Goal: Navigation & Orientation: Find specific page/section

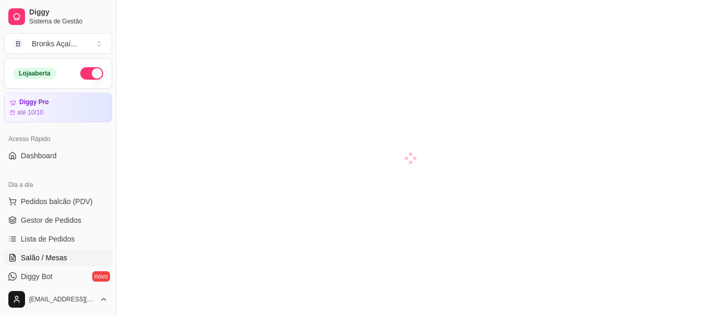
scroll to position [104, 0]
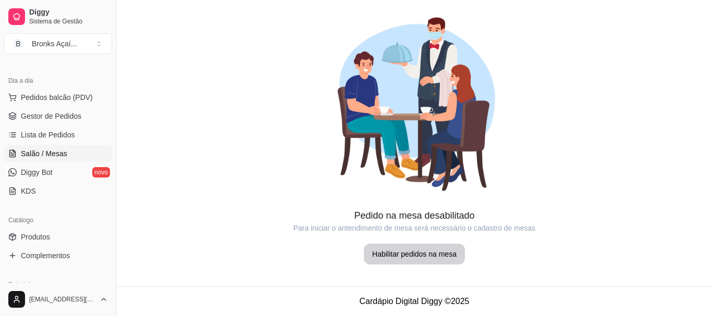
click at [50, 146] on link "Salão / Mesas" at bounding box center [58, 153] width 108 height 17
click at [53, 138] on span "Lista de Pedidos" at bounding box center [48, 135] width 54 height 10
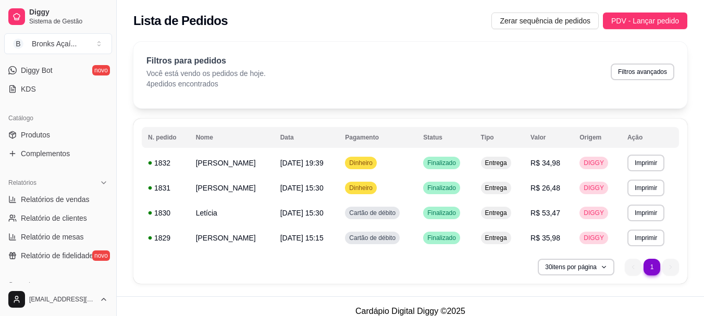
scroll to position [208, 0]
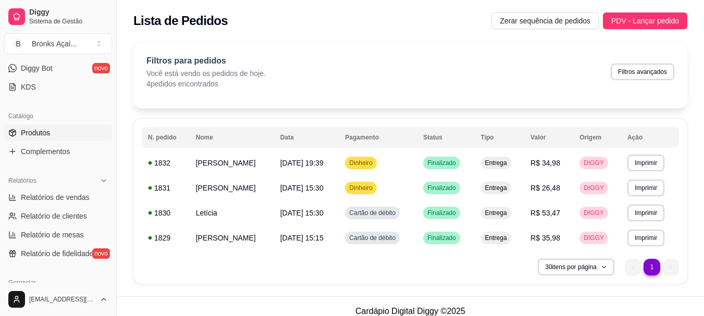
click at [59, 130] on link "Produtos" at bounding box center [58, 133] width 108 height 17
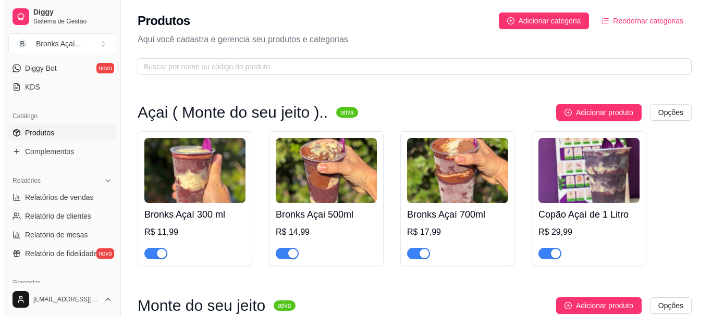
scroll to position [52, 0]
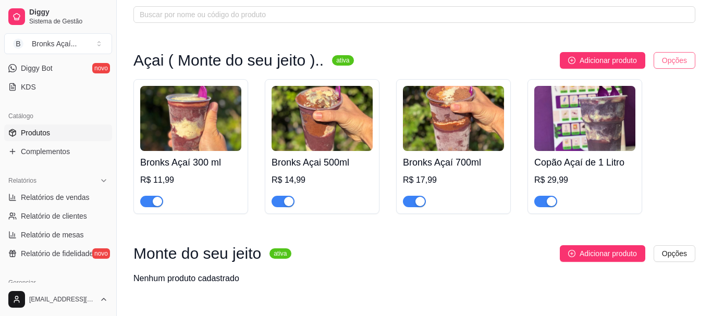
click at [675, 59] on html "Diggy Sistema de Gestão B Bronks Açaí ... Loja aberta Diggy Pro até 10/10 Acess…" at bounding box center [356, 106] width 712 height 316
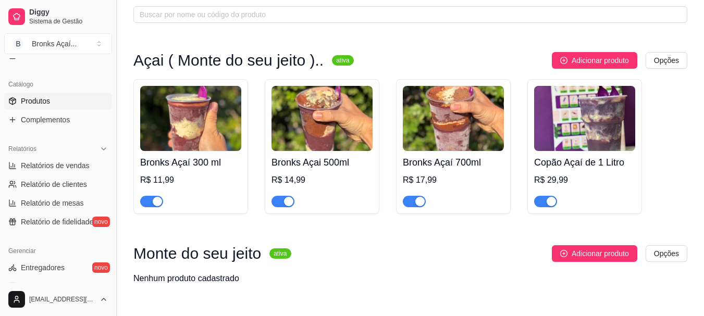
scroll to position [262, 0]
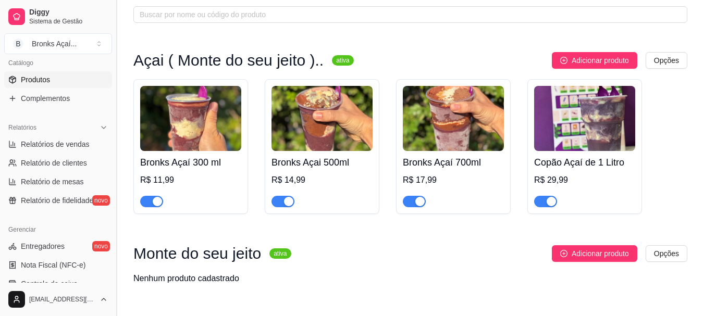
drag, startPoint x: 114, startPoint y: 157, endPoint x: 113, endPoint y: 174, distance: 16.7
click at [113, 174] on html "Diggy Sistema de Gestão B Bronks Açaí ... Loja aberta Diggy Pro até 10/10 Acess…" at bounding box center [352, 106] width 704 height 316
click at [61, 103] on span "Complementos" at bounding box center [45, 98] width 49 height 10
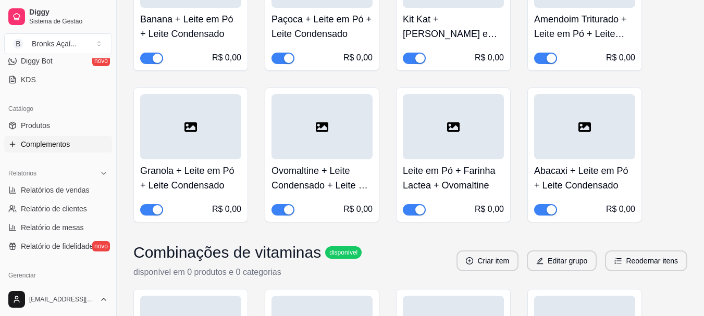
scroll to position [53, 0]
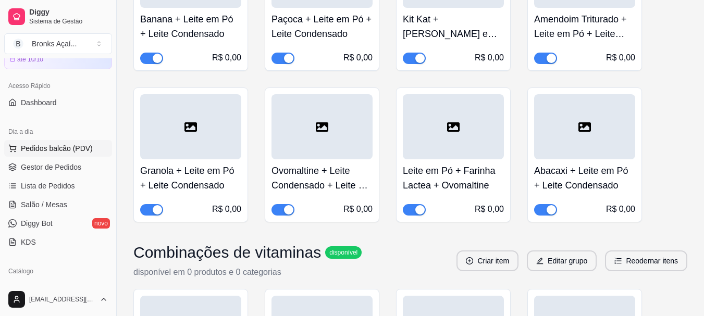
click at [44, 145] on span "Pedidos balcão (PDV)" at bounding box center [57, 148] width 72 height 10
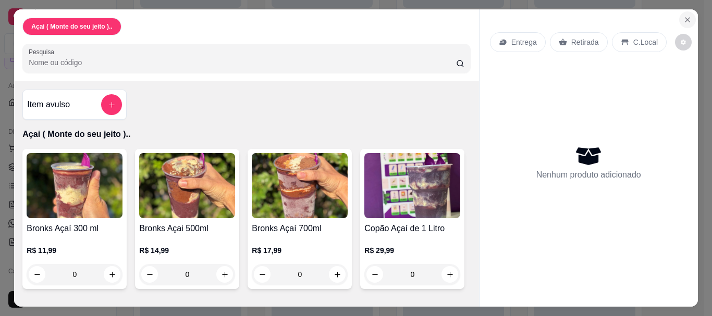
click at [686, 23] on button "Close" at bounding box center [687, 19] width 17 height 17
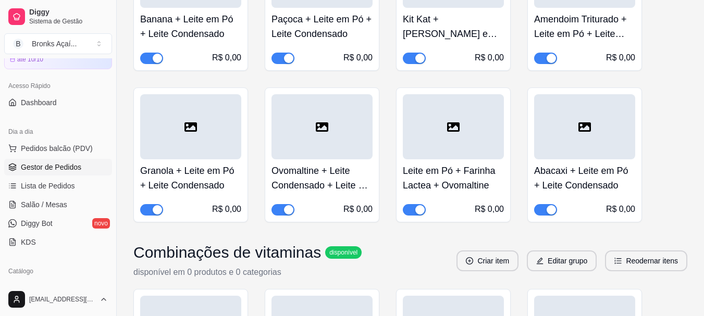
click at [45, 162] on span "Gestor de Pedidos" at bounding box center [51, 167] width 60 height 10
